Goal: Use online tool/utility: Utilize a website feature to perform a specific function

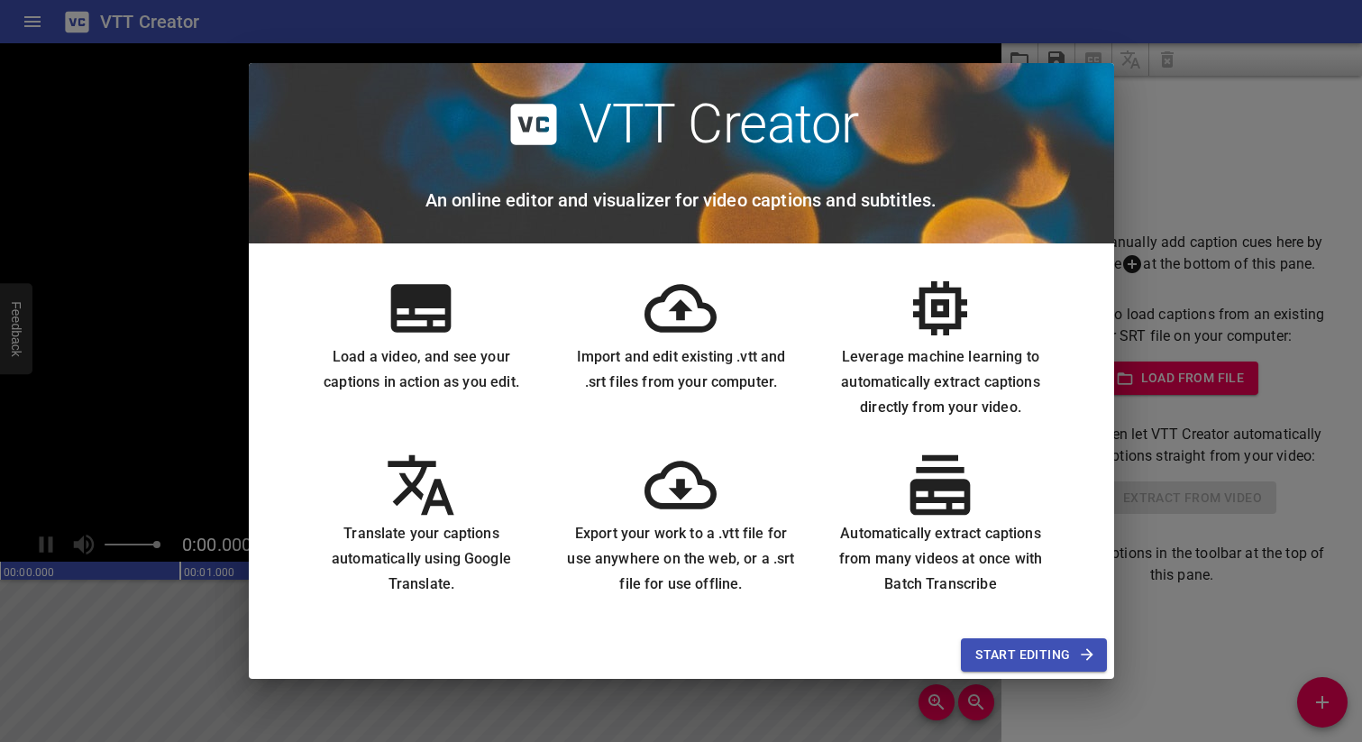
click at [416, 322] on icon at bounding box center [421, 308] width 72 height 72
click at [1032, 657] on span "Start Editing" at bounding box center [1033, 655] width 116 height 23
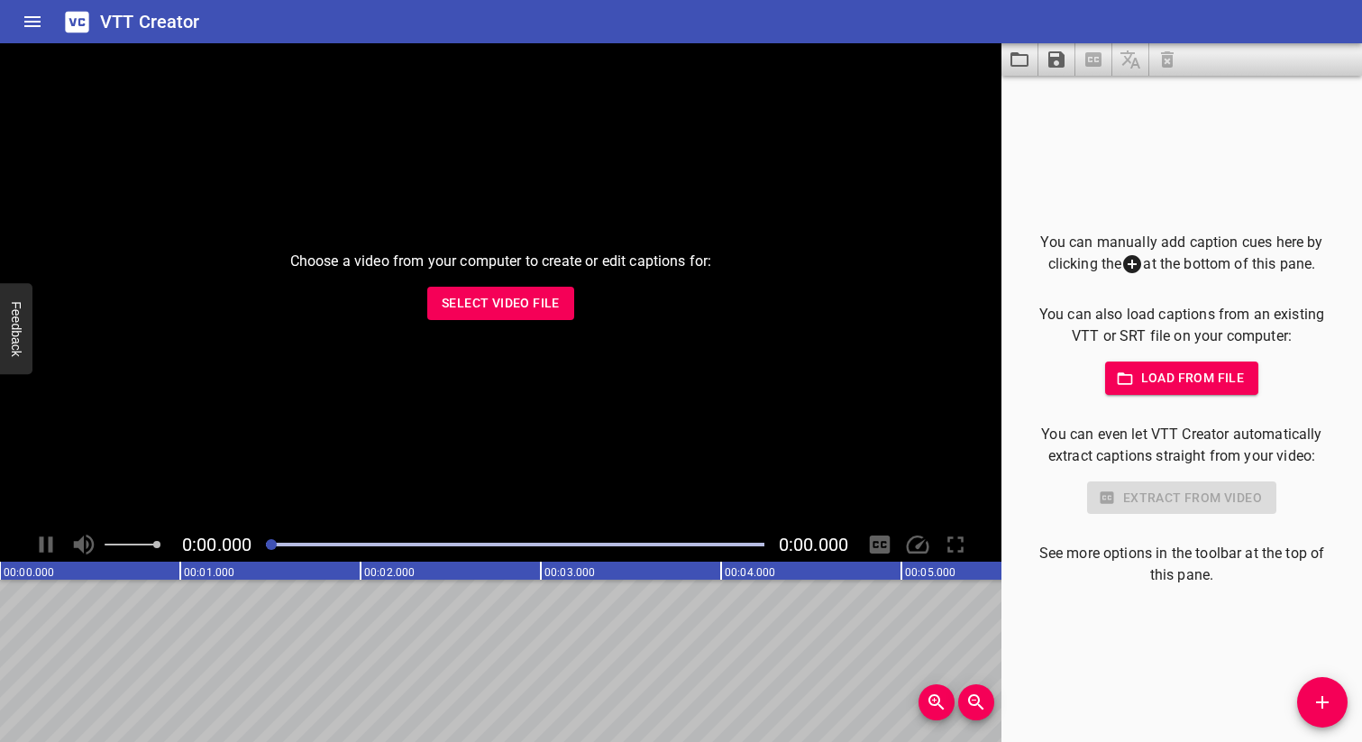
click at [524, 306] on span "Select Video File" at bounding box center [501, 303] width 118 height 23
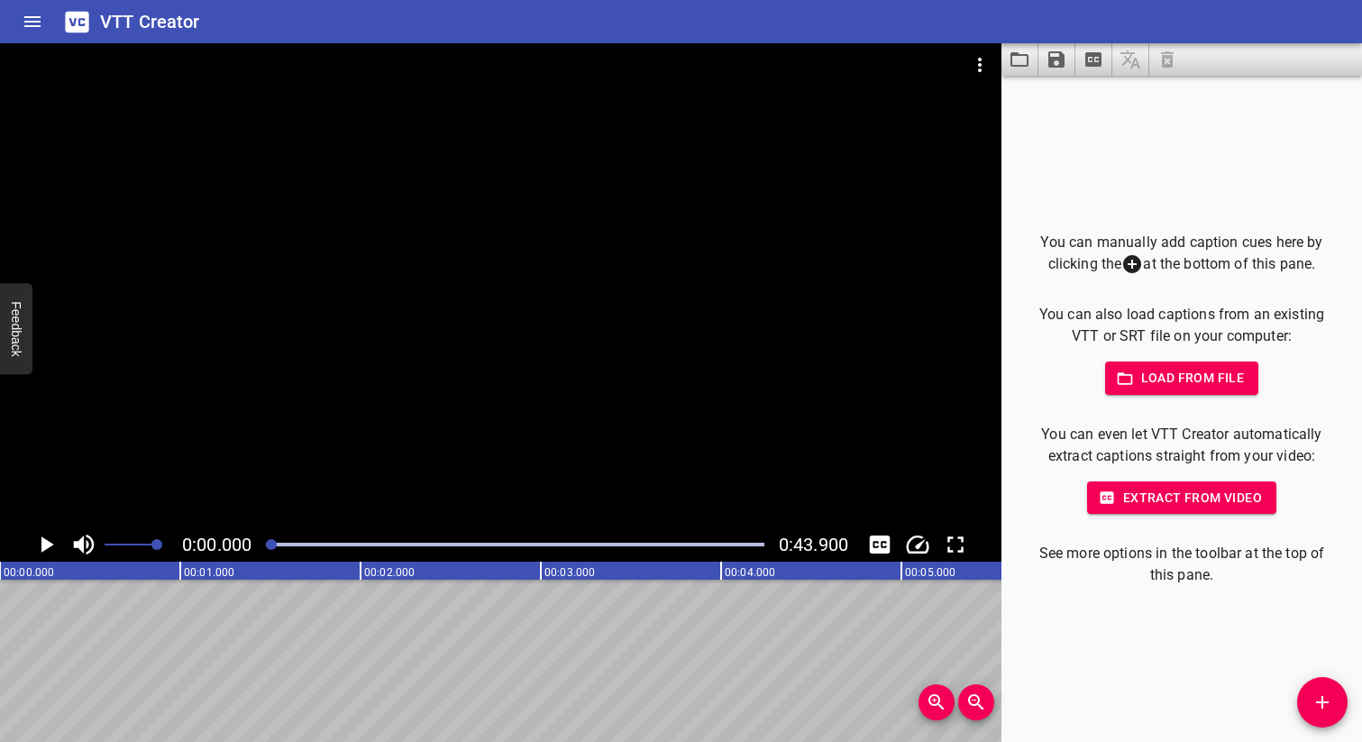
click at [1193, 626] on div "You can manually add caption cues here by clicking the at the bottom of this pa…" at bounding box center [1181, 409] width 361 height 666
click at [1128, 599] on div "You can manually add caption cues here by clicking the at the bottom of this pa…" at bounding box center [1181, 409] width 361 height 666
click at [1178, 507] on span "Extract from video" at bounding box center [1181, 498] width 160 height 23
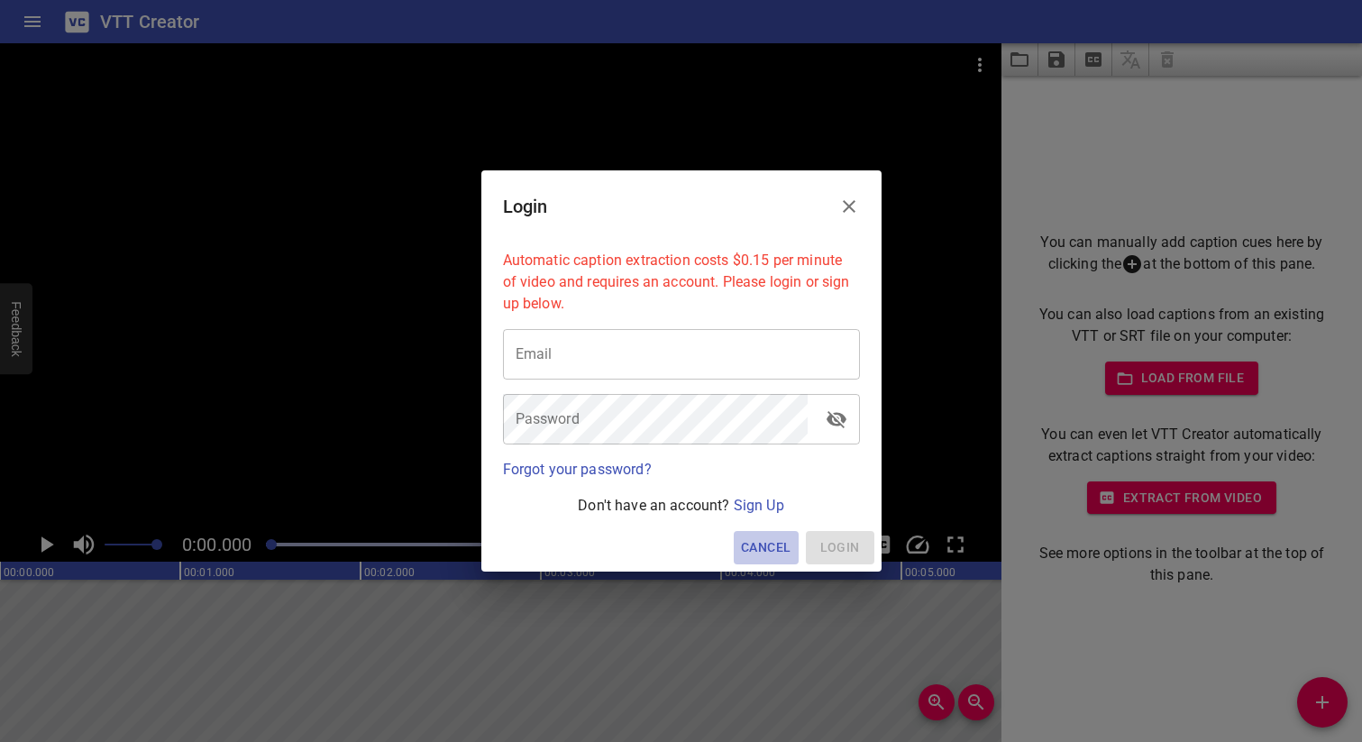
click at [764, 552] on span "Cancel" at bounding box center [766, 547] width 50 height 23
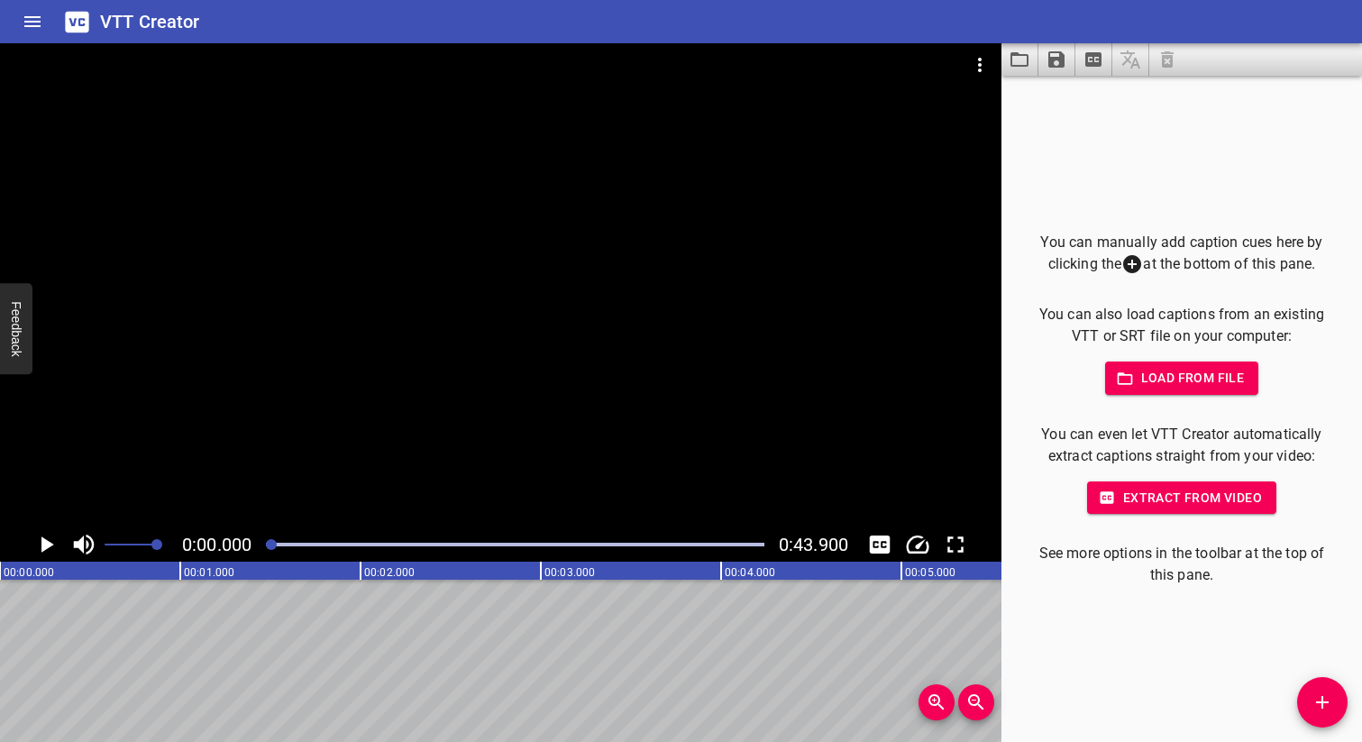
click at [1085, 52] on icon "Extract captions from video" at bounding box center [1094, 60] width 22 height 22
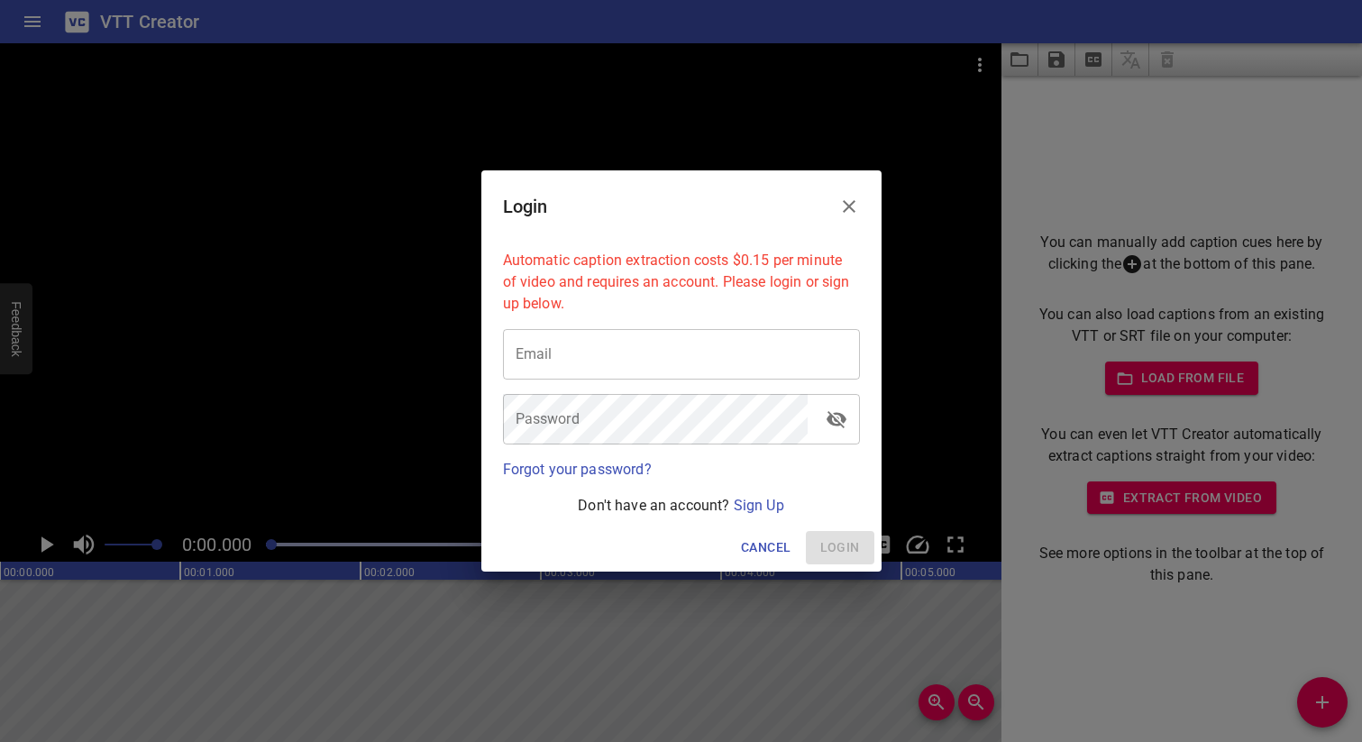
click at [856, 202] on icon "Close" at bounding box center [849, 207] width 22 height 22
